Goal: Answer question/provide support: Share knowledge or assist other users

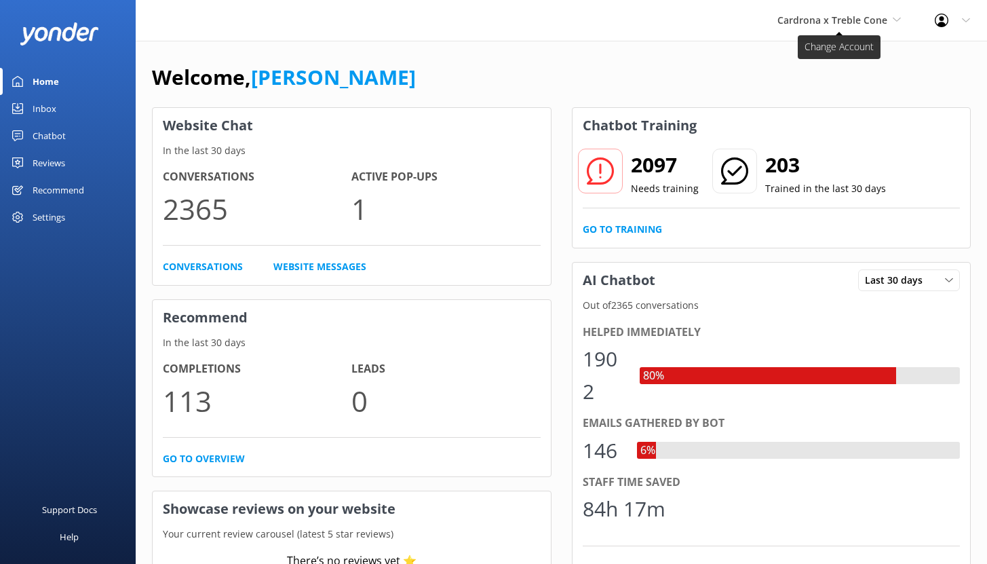
click at [856, 19] on span "Cardrona x Treble Cone" at bounding box center [833, 20] width 110 height 13
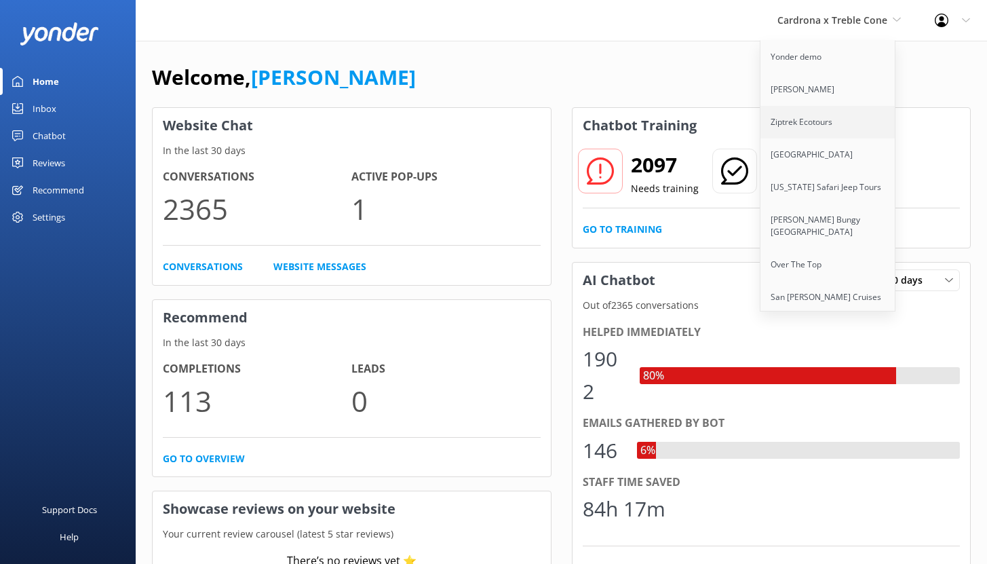
click at [814, 116] on link "Ziptrek Ecotours" at bounding box center [829, 122] width 136 height 33
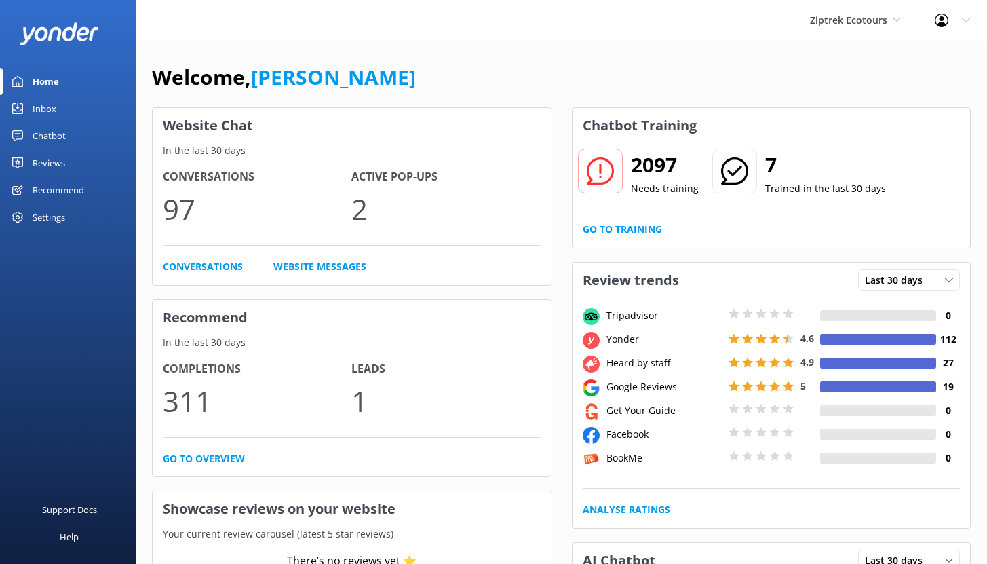
click at [54, 131] on div "Chatbot" at bounding box center [49, 135] width 33 height 27
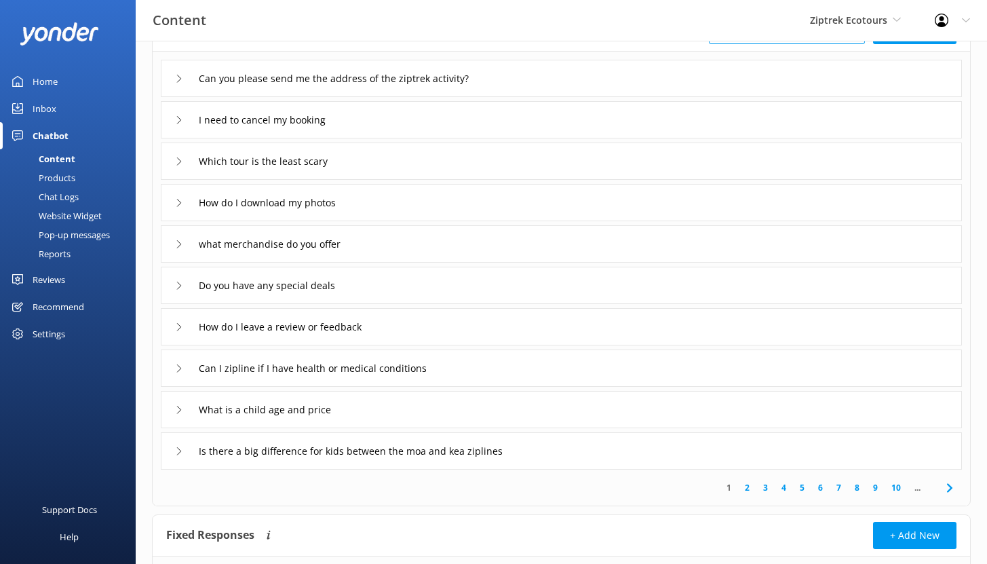
scroll to position [87, 0]
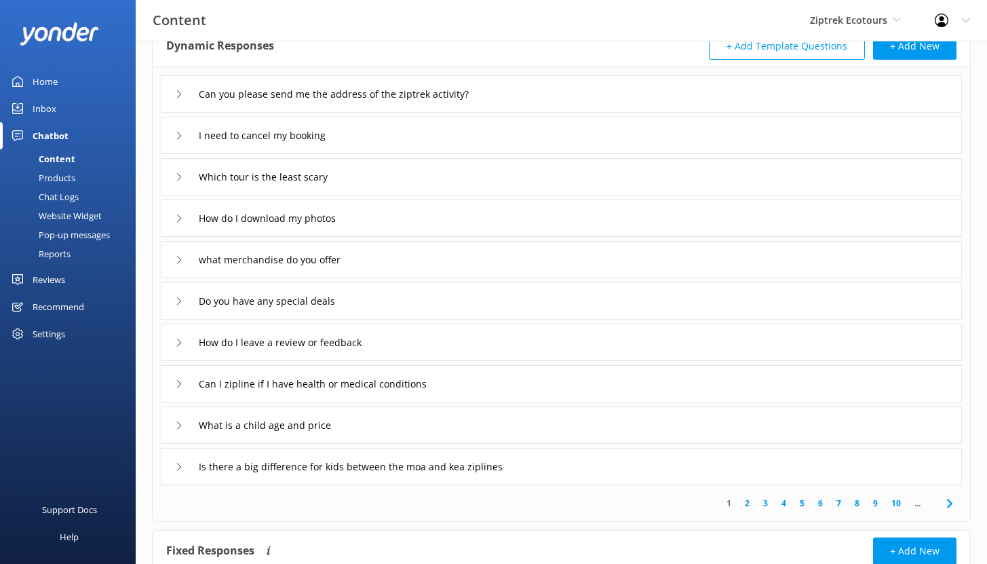
click at [403, 140] on div "I need to cancel my booking" at bounding box center [561, 135] width 801 height 37
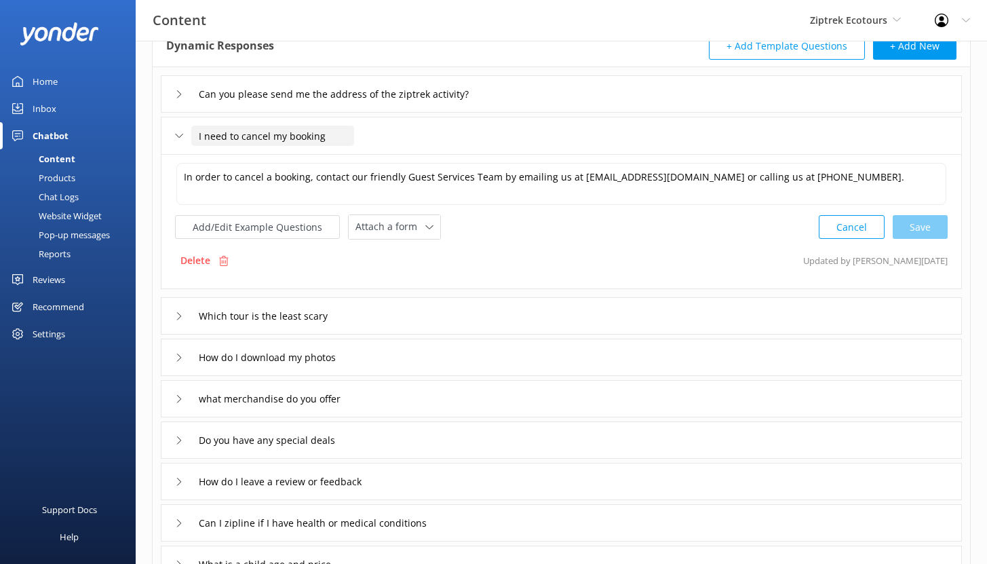
drag, startPoint x: 323, startPoint y: 137, endPoint x: 196, endPoint y: 131, distance: 127.1
click at [196, 131] on input "I need to cancel my booking" at bounding box center [272, 136] width 163 height 20
click at [66, 196] on div "Chat Logs" at bounding box center [43, 196] width 71 height 19
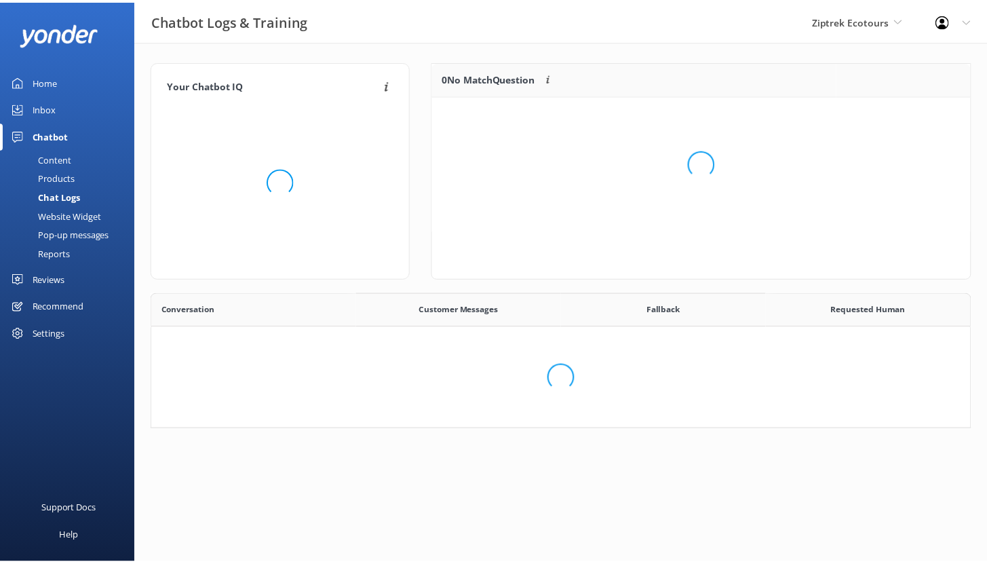
scroll to position [466, 808]
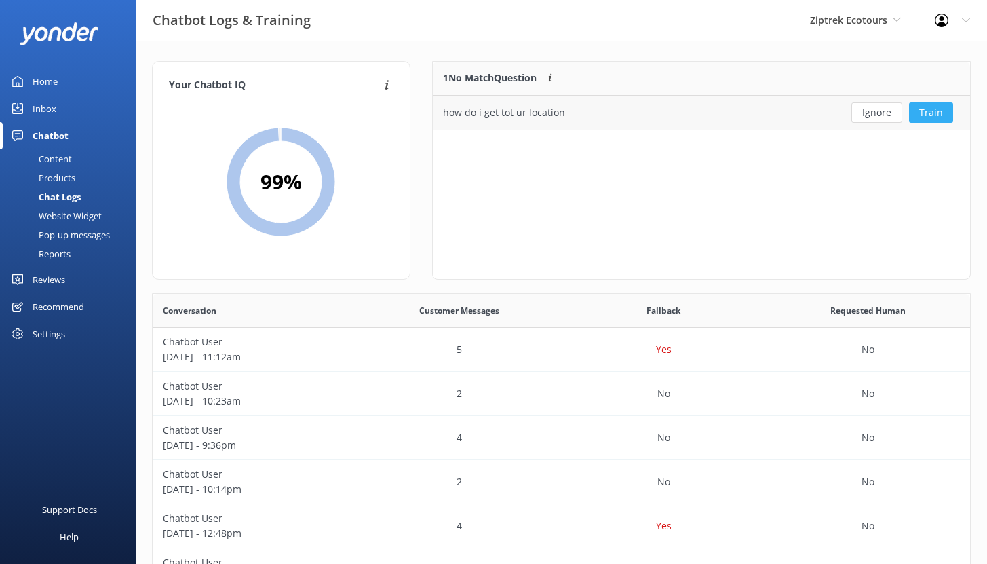
click at [930, 111] on button "Train" at bounding box center [931, 112] width 44 height 20
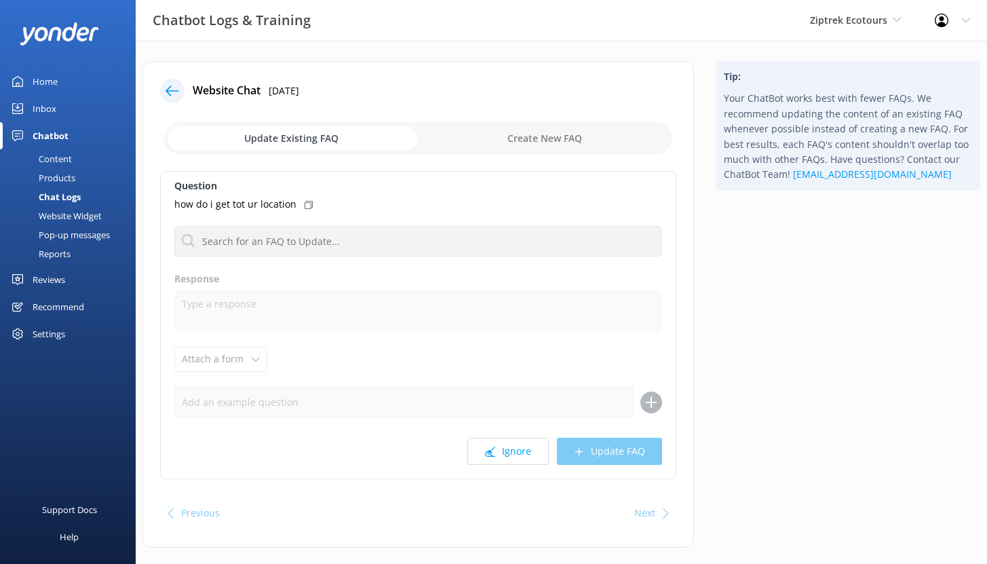
click at [533, 147] on input "checkbox" at bounding box center [418, 138] width 508 height 33
checkbox input "true"
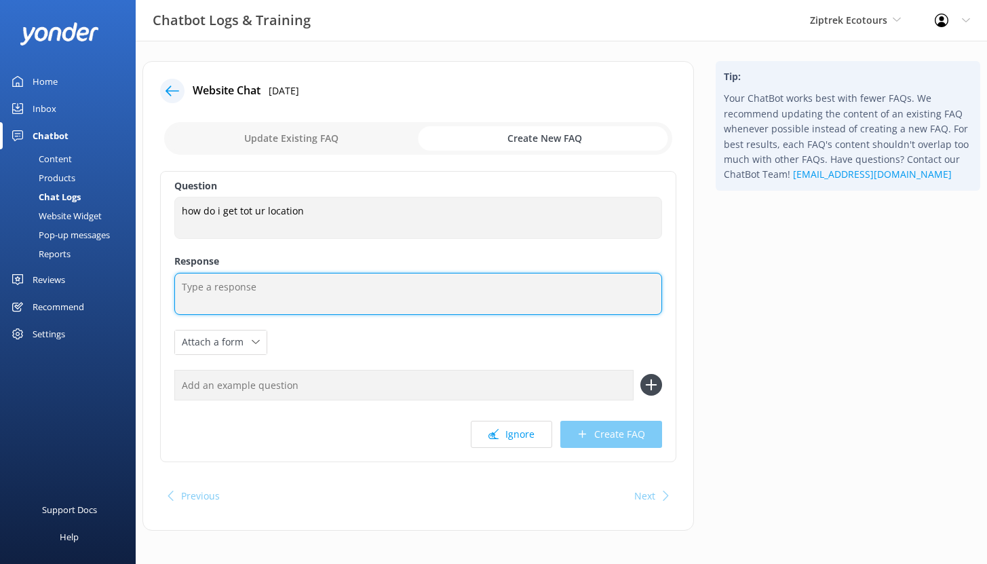
click at [259, 290] on textarea at bounding box center [418, 294] width 488 height 42
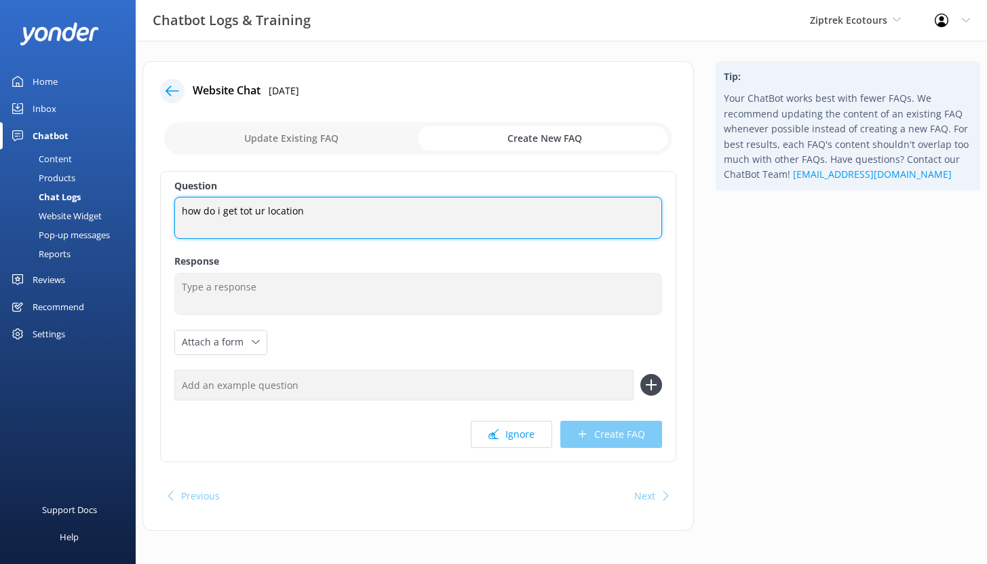
drag, startPoint x: 303, startPoint y: 212, endPoint x: 176, endPoint y: 212, distance: 127.6
click at [176, 212] on textarea "how do i get tot ur location" at bounding box center [418, 218] width 488 height 42
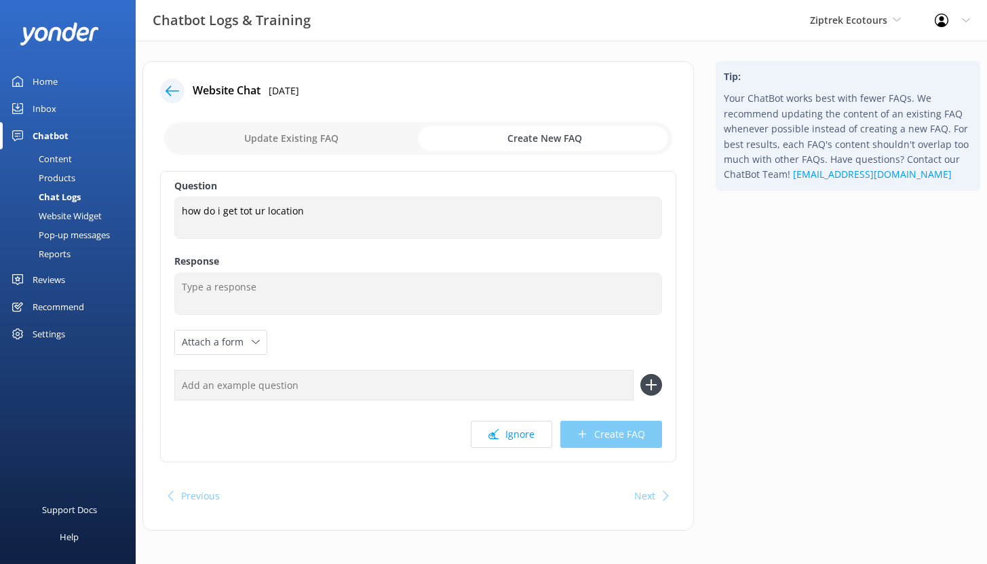
click at [72, 197] on div "Chat Logs" at bounding box center [44, 196] width 73 height 19
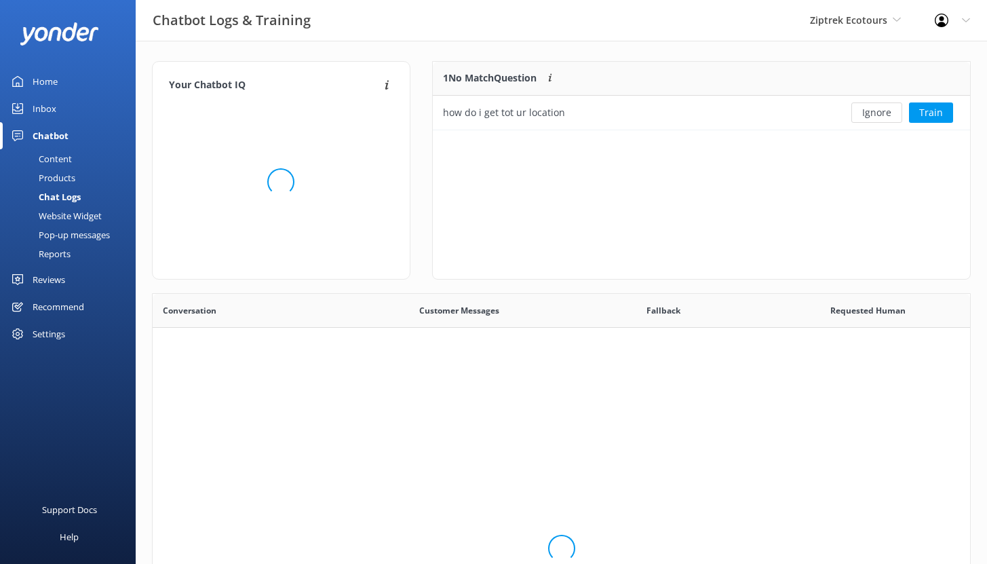
scroll to position [466, 808]
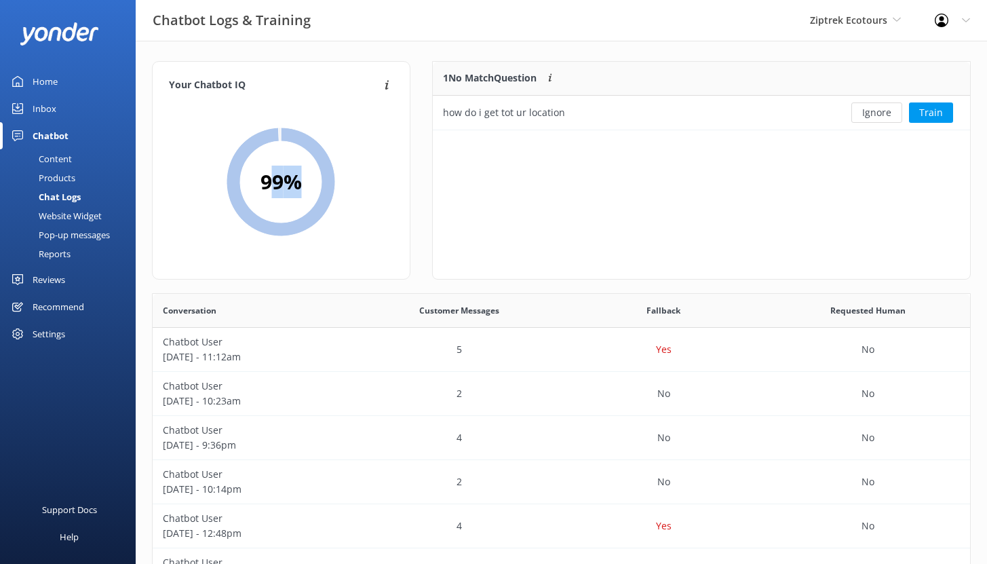
drag, startPoint x: 266, startPoint y: 181, endPoint x: 294, endPoint y: 180, distance: 27.9
click at [294, 180] on h2 "99 %" at bounding box center [281, 182] width 41 height 33
drag, startPoint x: 273, startPoint y: 181, endPoint x: 316, endPoint y: 180, distance: 42.1
click at [316, 180] on div "99 %" at bounding box center [281, 182] width 109 height 109
drag, startPoint x: 262, startPoint y: 186, endPoint x: 297, endPoint y: 181, distance: 35.6
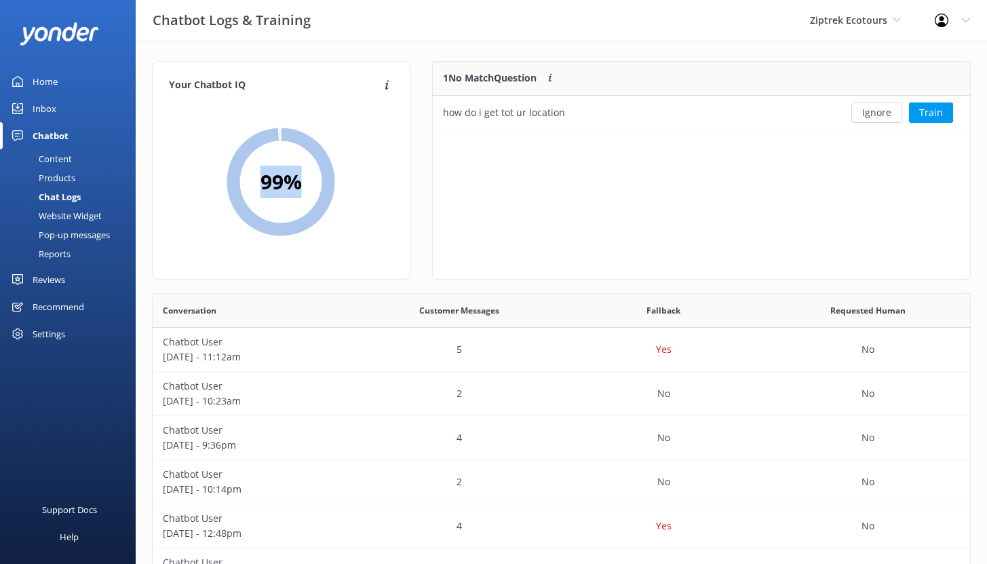
click at [297, 181] on h2 "99 %" at bounding box center [281, 182] width 41 height 33
click at [67, 247] on div "Reports" at bounding box center [39, 253] width 62 height 19
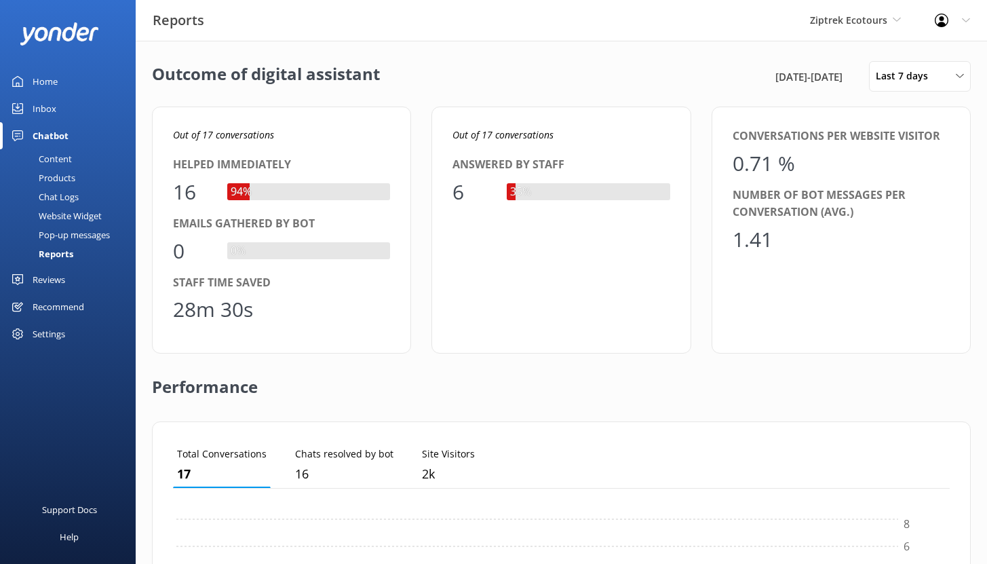
scroll to position [126, 767]
drag, startPoint x: 202, startPoint y: 133, endPoint x: 293, endPoint y: 131, distance: 91.0
click at [293, 131] on p "Out of 17 conversations" at bounding box center [281, 135] width 217 height 15
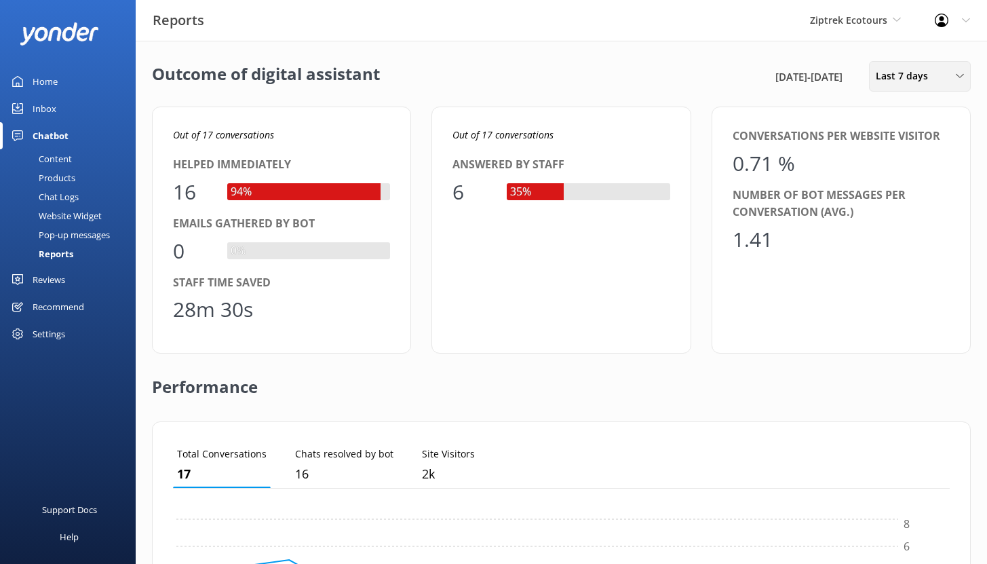
click at [907, 70] on span "Last 7 days" at bounding box center [906, 76] width 60 height 15
click at [917, 137] on div "Last 30 days" at bounding box center [901, 136] width 48 height 14
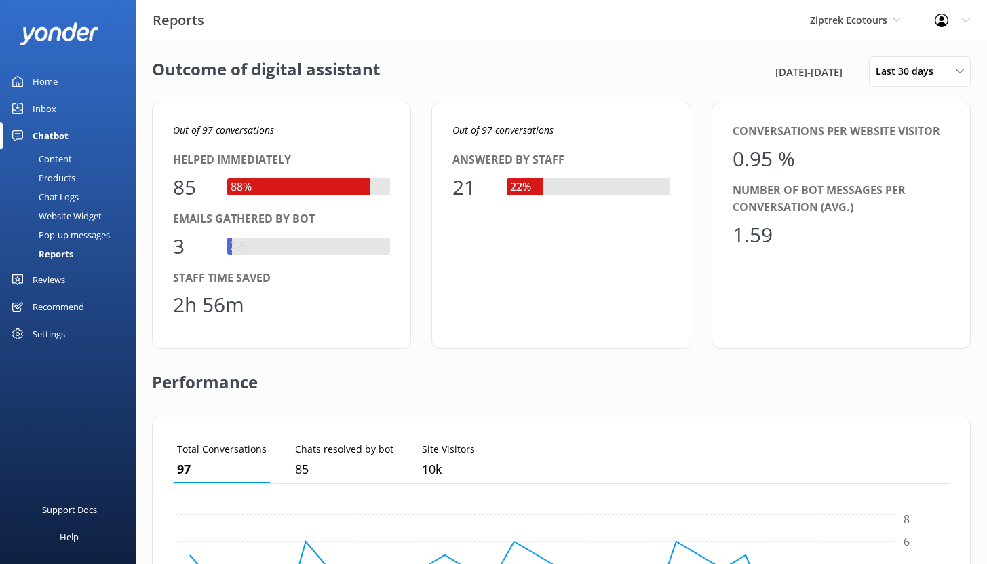
scroll to position [5, 0]
drag, startPoint x: 172, startPoint y: 303, endPoint x: 238, endPoint y: 301, distance: 65.9
click at [238, 301] on div "Out of 97 conversations Helped immediately 85 88% Emails gathered by bot 3 3% S…" at bounding box center [281, 224] width 259 height 247
drag, startPoint x: 174, startPoint y: 185, endPoint x: 207, endPoint y: 185, distance: 32.6
click at [207, 185] on div "85" at bounding box center [193, 186] width 41 height 33
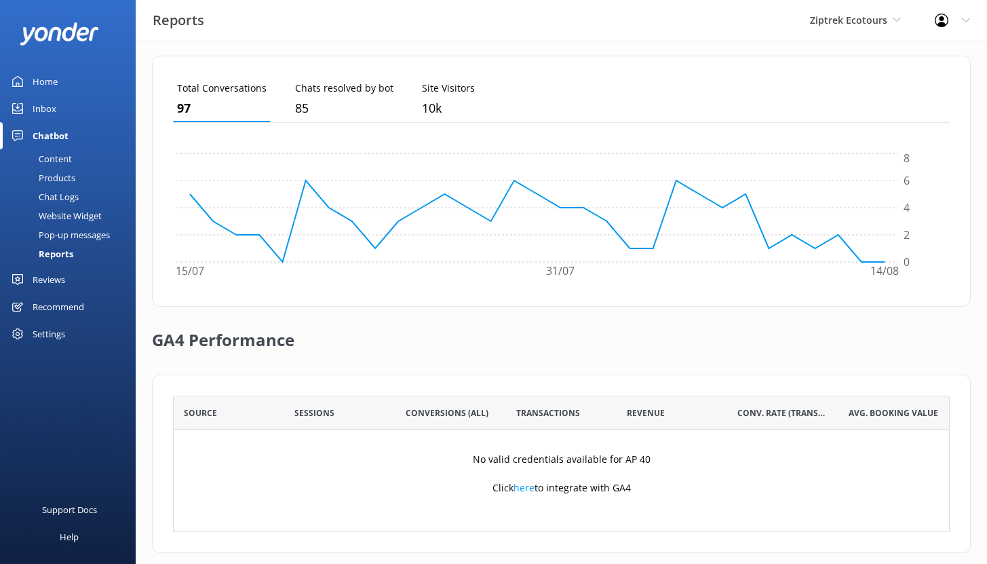
scroll to position [382, 0]
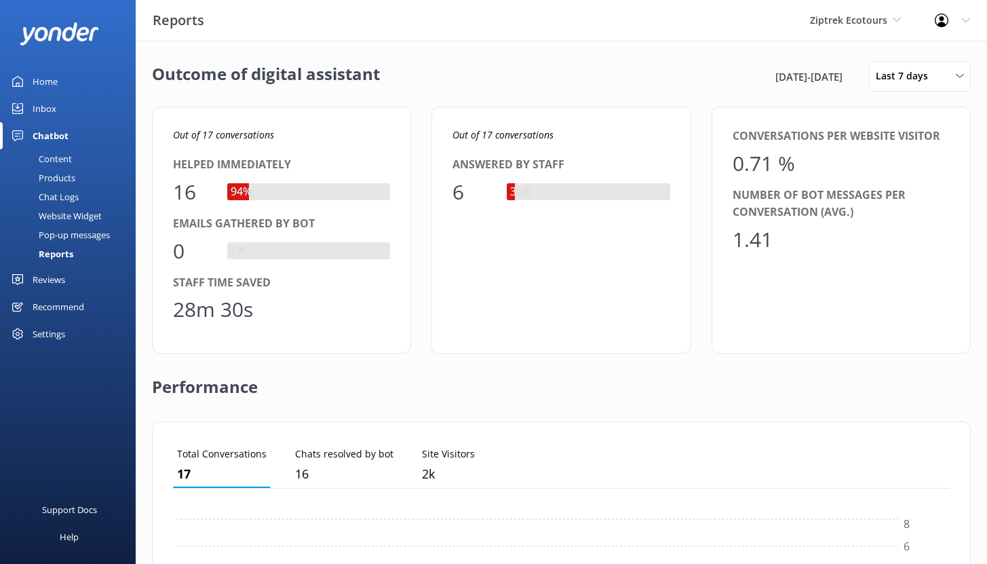
scroll to position [126, 767]
